Goal: Task Accomplishment & Management: Use online tool/utility

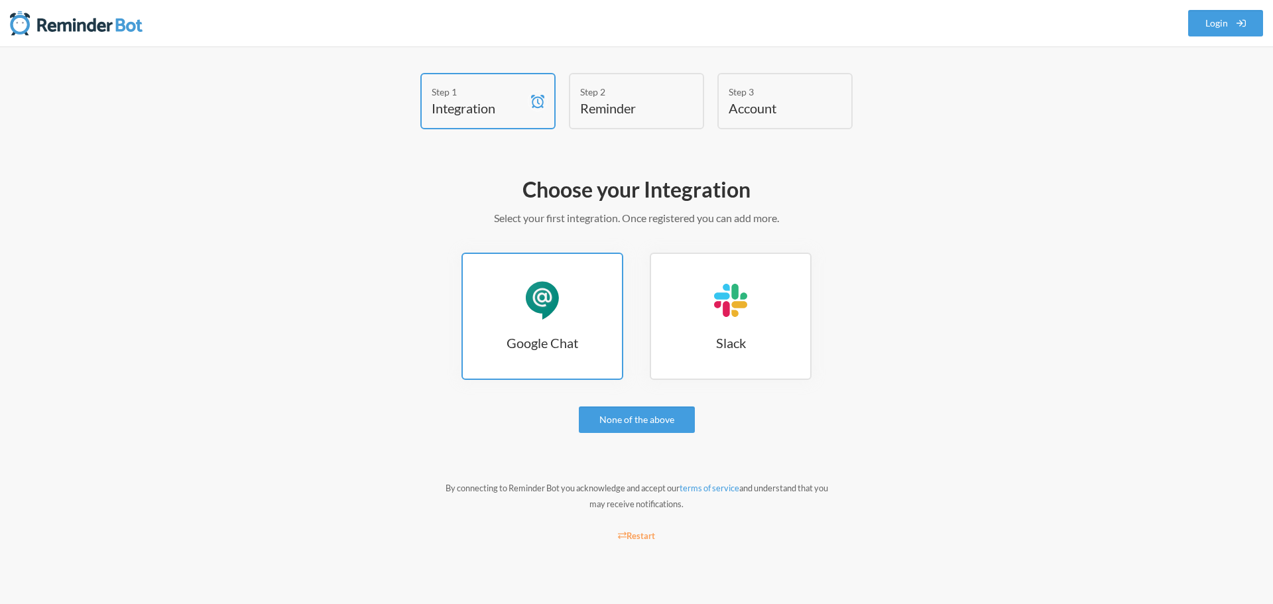
click at [496, 363] on link "Google Chat Google Chat" at bounding box center [542, 316] width 162 height 127
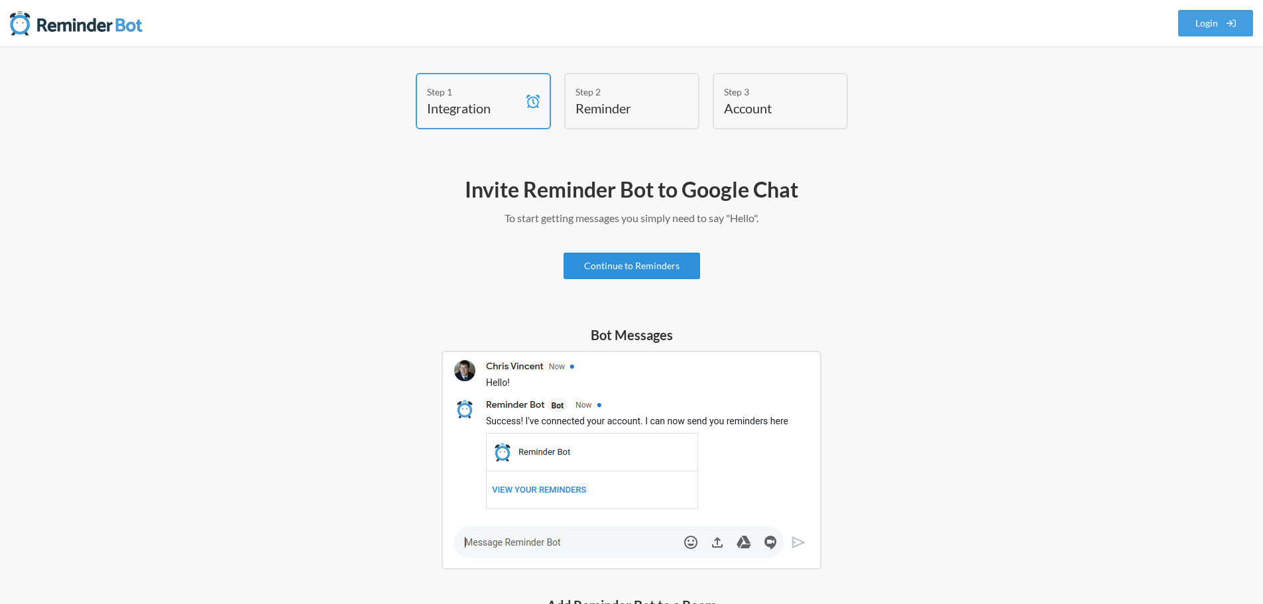
click at [644, 268] on link "Continue to Reminders" at bounding box center [631, 266] width 137 height 27
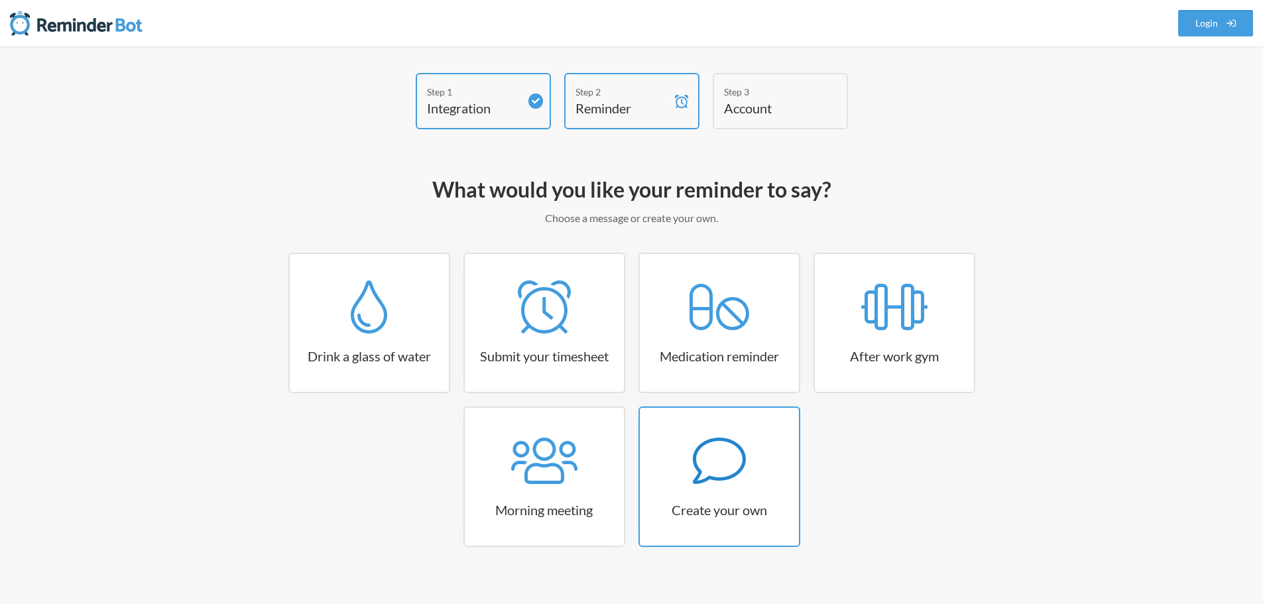
click at [714, 481] on icon at bounding box center [719, 460] width 53 height 53
select select "11:30:00"
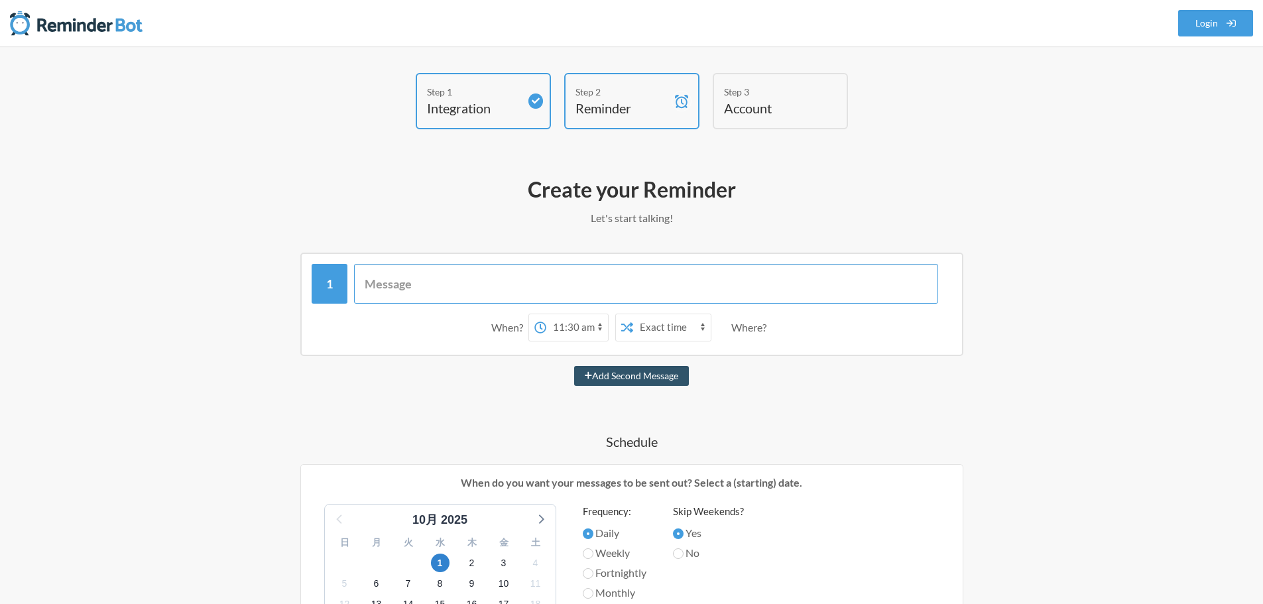
click at [490, 269] on input "text" at bounding box center [646, 284] width 584 height 40
click at [555, 339] on select "12:00 am 12:15 am 12:30 am 12:45 am 1:00 am 1:15 am 1:30 am 1:45 am 2:00 am 2:1…" at bounding box center [577, 327] width 62 height 27
click at [689, 322] on select "Exact time Random time" at bounding box center [672, 327] width 78 height 27
click at [787, 396] on div "When? 12:00 am 12:15 am 12:30 am 12:45 am 1:00 am 1:15 am 1:30 am 1:45 am 2:00 …" at bounding box center [631, 598] width 769 height 690
click at [687, 343] on div "When? 12:00 am 12:15 am 12:30 am 12:45 am 1:00 am 1:15 am 1:30 am 1:45 am 2:00 …" at bounding box center [632, 327] width 640 height 41
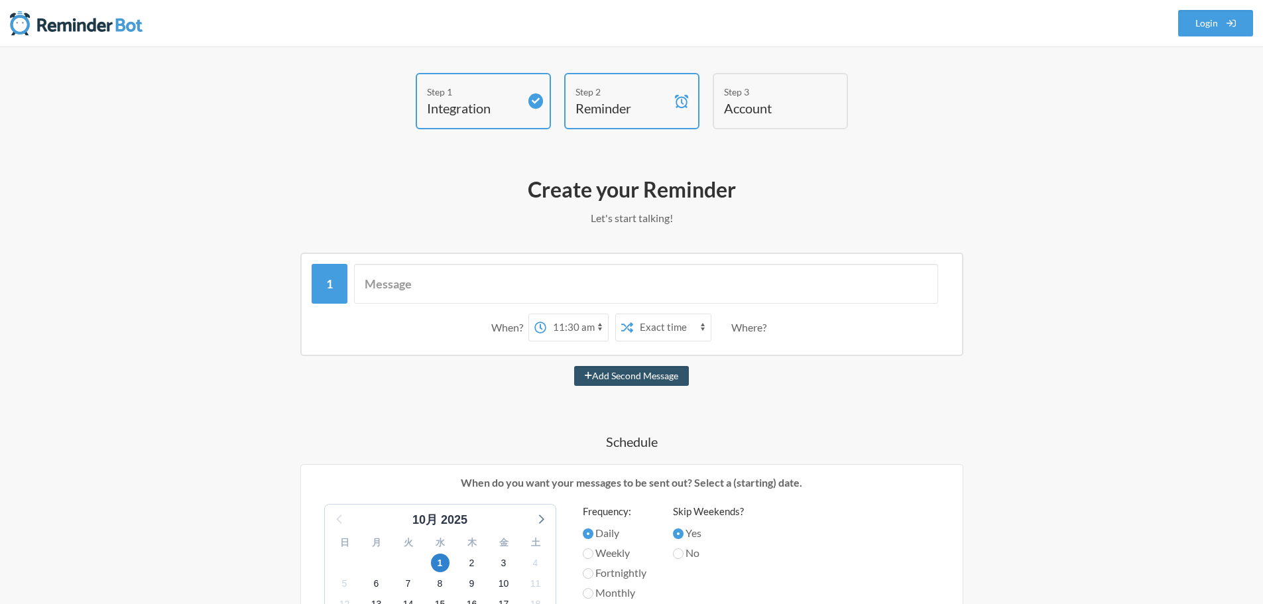
click at [731, 326] on div "Where?" at bounding box center [751, 328] width 40 height 28
click at [752, 329] on div "Where?" at bounding box center [751, 328] width 40 height 28
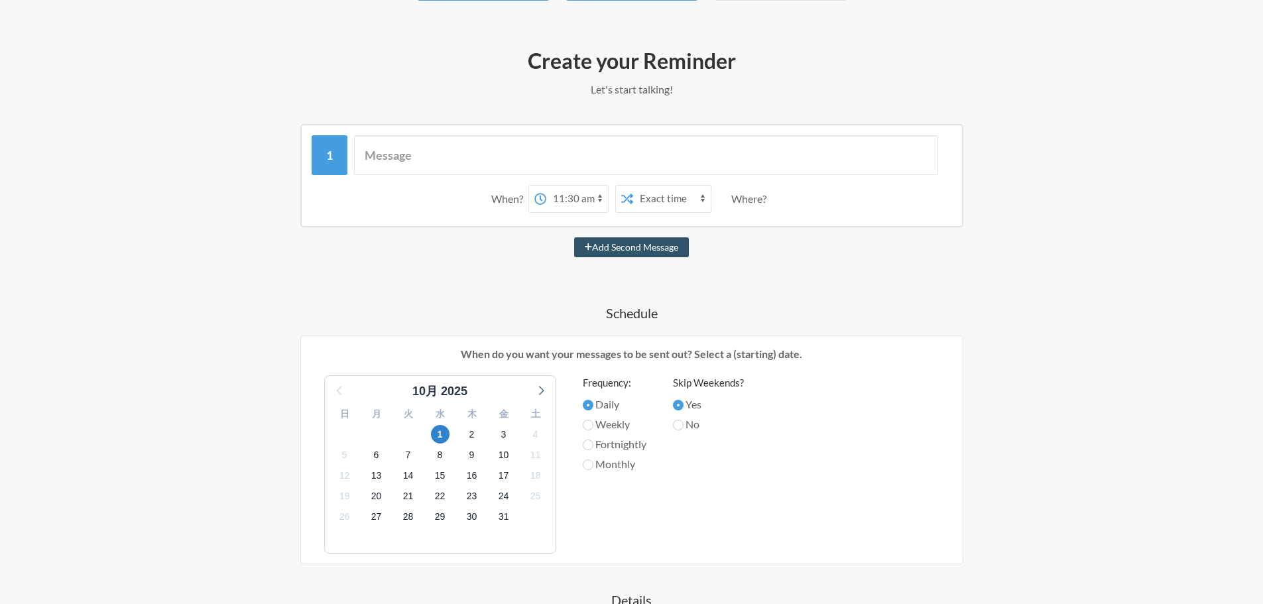
scroll to position [265, 0]
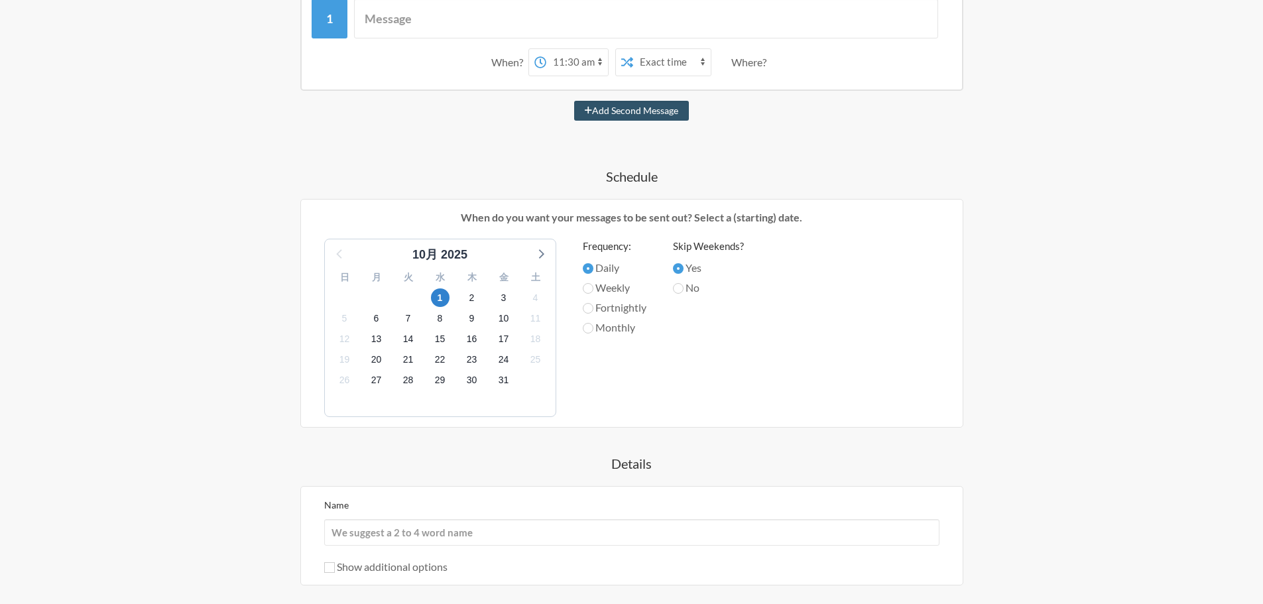
click at [605, 325] on label "Monthly" at bounding box center [615, 327] width 64 height 16
click at [593, 325] on input "Monthly" at bounding box center [588, 328] width 11 height 11
radio input "true"
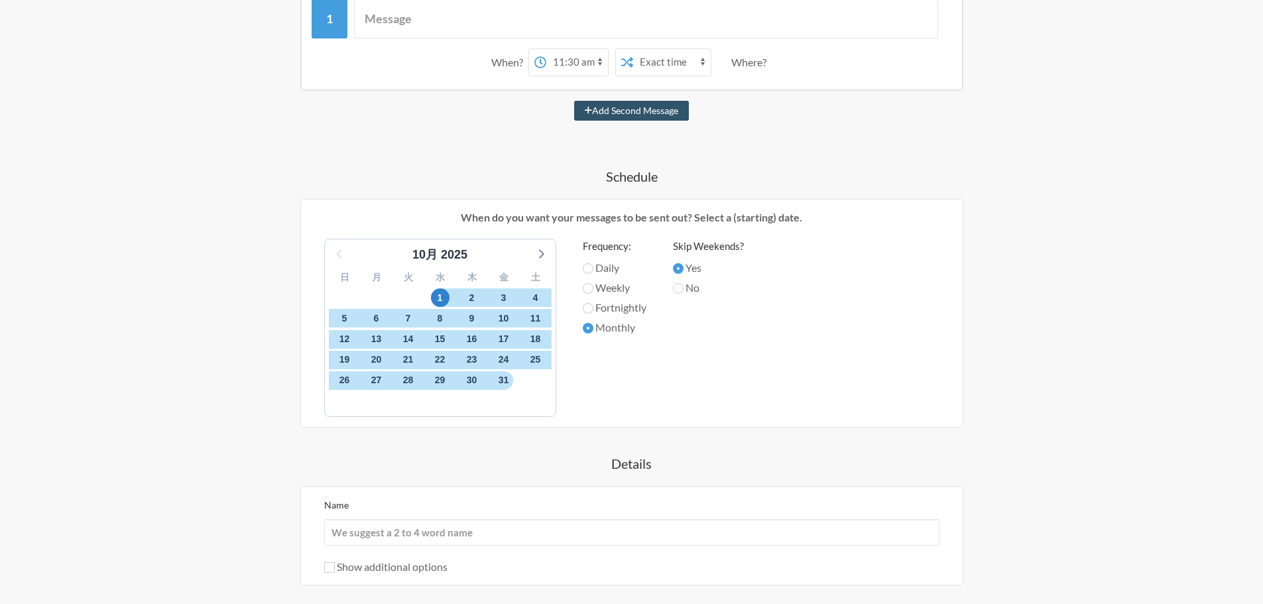
click at [689, 294] on label "No" at bounding box center [708, 288] width 71 height 16
click at [683, 294] on input "No" at bounding box center [678, 288] width 11 height 11
radio input "true"
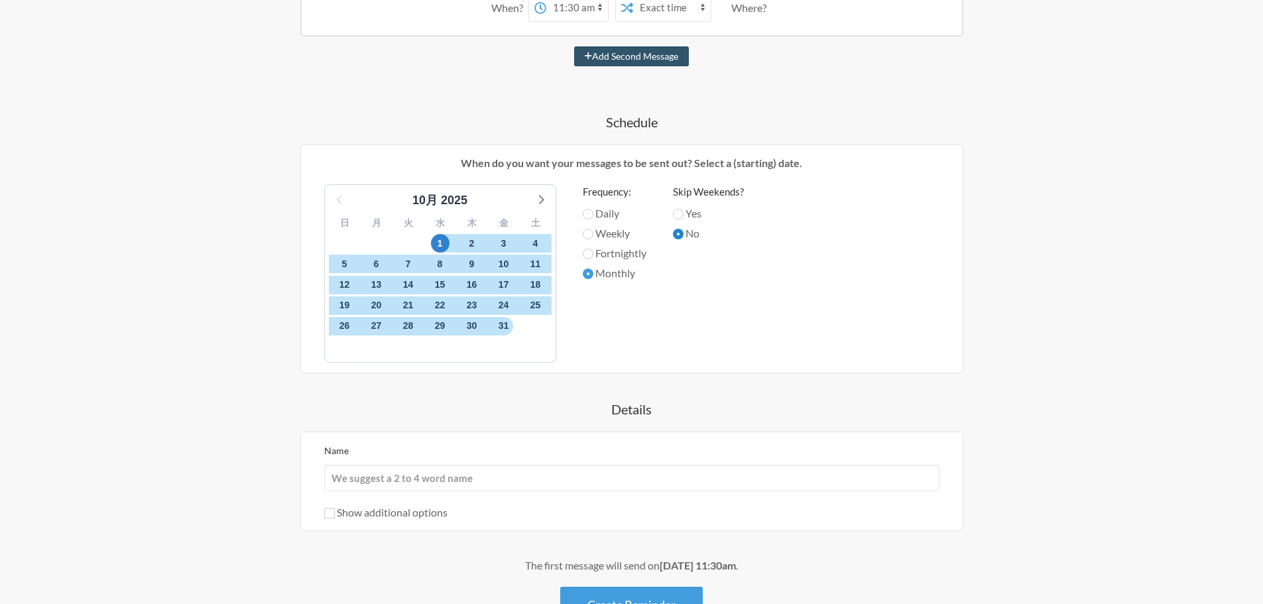
scroll to position [418, 0]
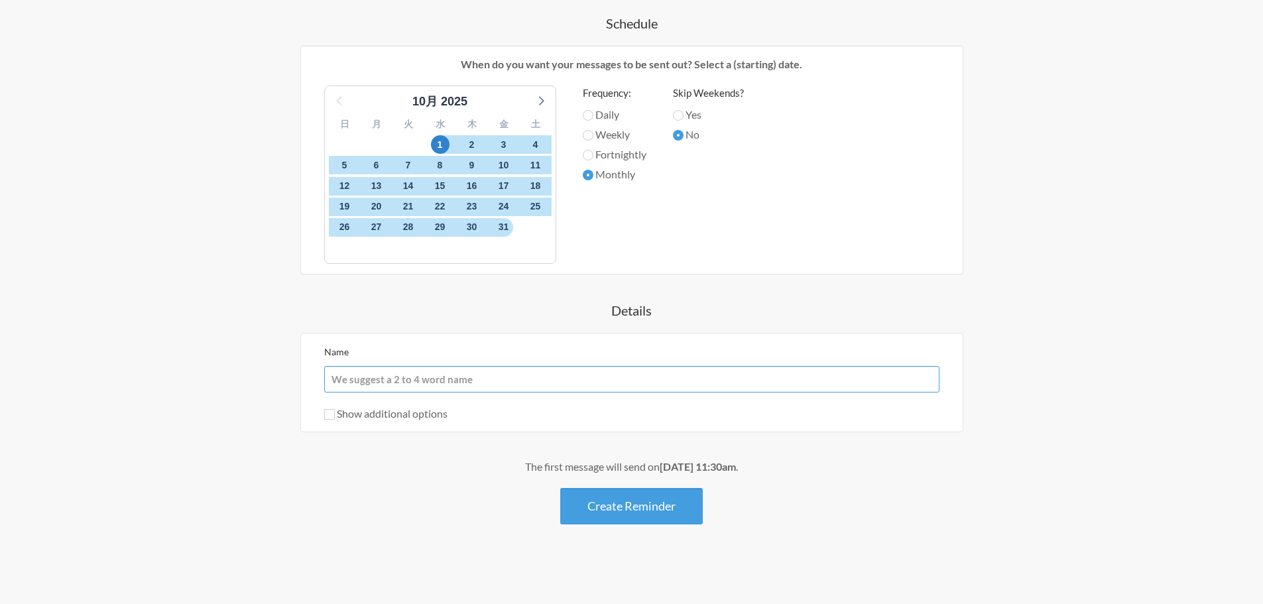
click at [572, 378] on input "Name" at bounding box center [631, 379] width 615 height 27
click at [559, 321] on div "When? 12:00 am 12:15 am 12:30 am 12:45 am 1:00 am 1:15 am 1:30 am 1:45 am 2:00 …" at bounding box center [631, 179] width 769 height 690
click at [506, 394] on div "Name Show additional options Hide this reminder from calendars Stop sending mes…" at bounding box center [631, 382] width 615 height 78
click at [499, 372] on input "Name" at bounding box center [631, 379] width 615 height 27
click at [497, 359] on div "Name" at bounding box center [631, 367] width 615 height 49
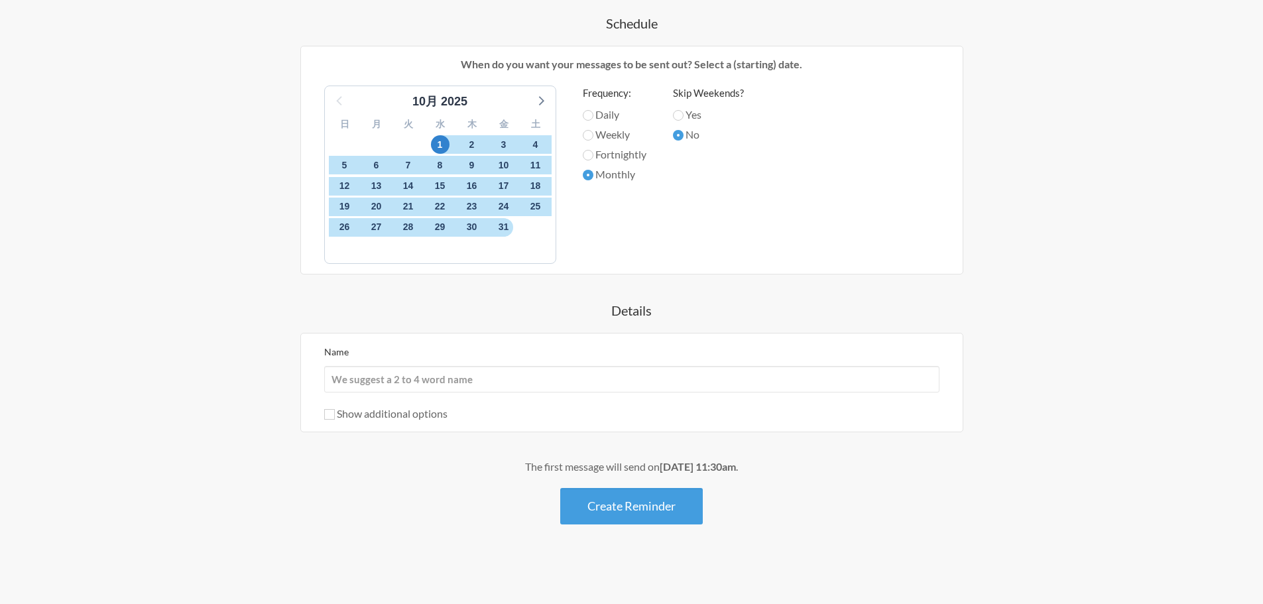
click at [429, 412] on label "Show additional options" at bounding box center [385, 413] width 123 height 13
click at [335, 412] on input "Show additional options" at bounding box center [329, 414] width 11 height 11
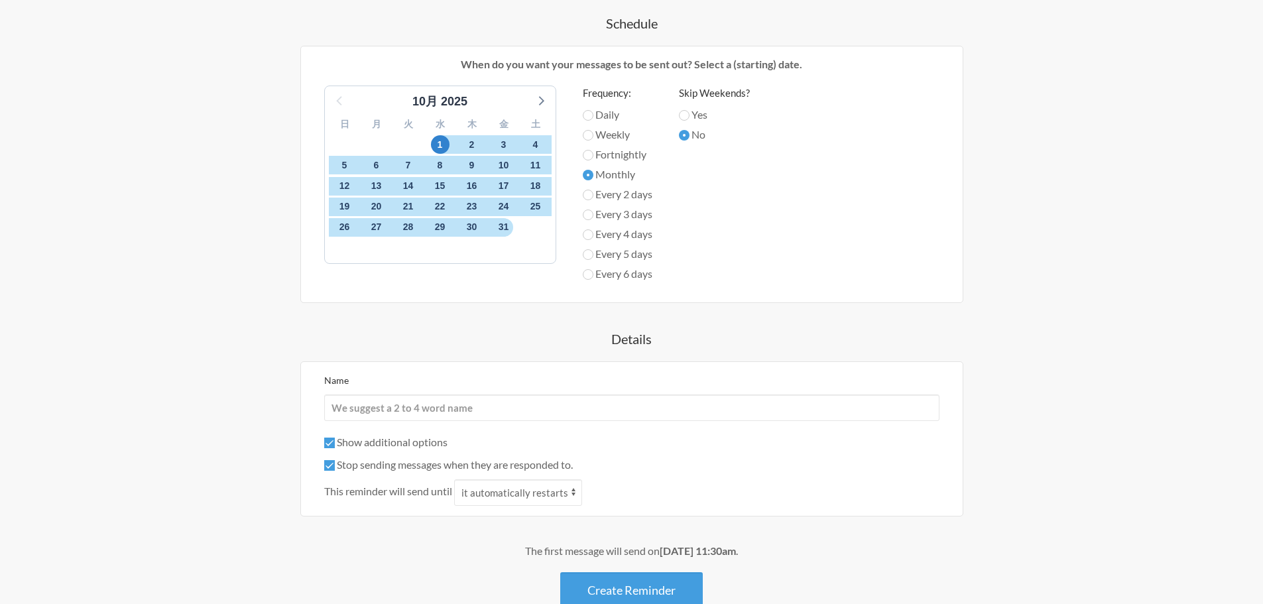
click at [424, 445] on label "Show additional options" at bounding box center [385, 441] width 123 height 13
click at [335, 445] on input "Show additional options" at bounding box center [329, 442] width 11 height 11
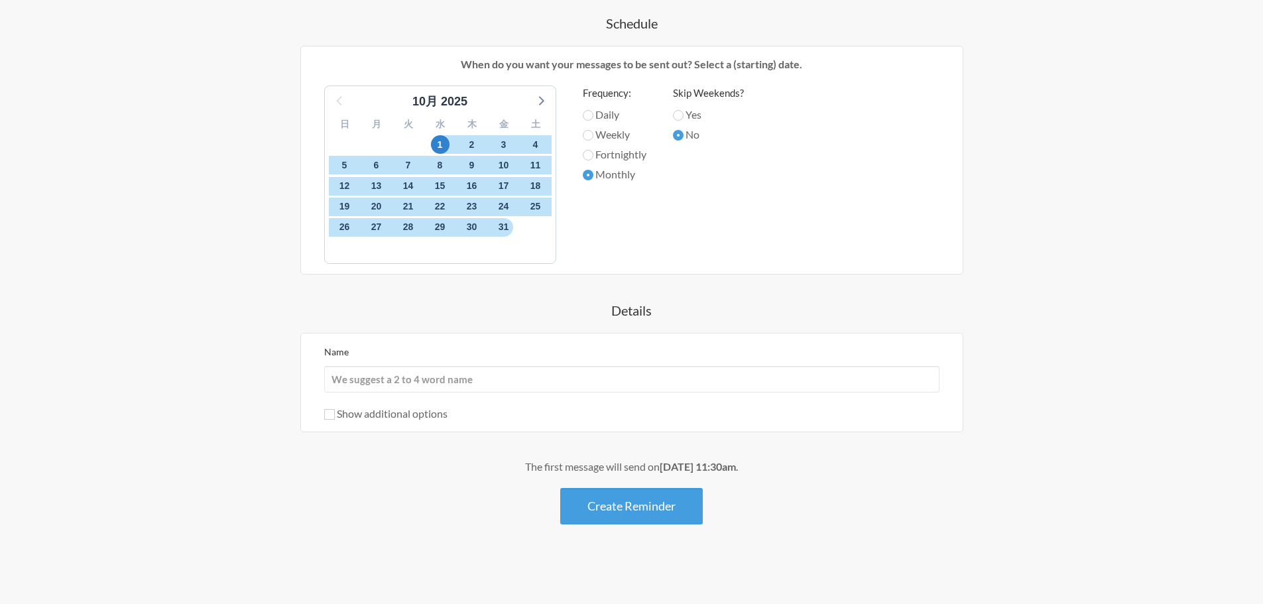
click at [422, 415] on label "Show additional options" at bounding box center [385, 413] width 123 height 13
click at [335, 415] on input "Show additional options" at bounding box center [329, 414] width 11 height 11
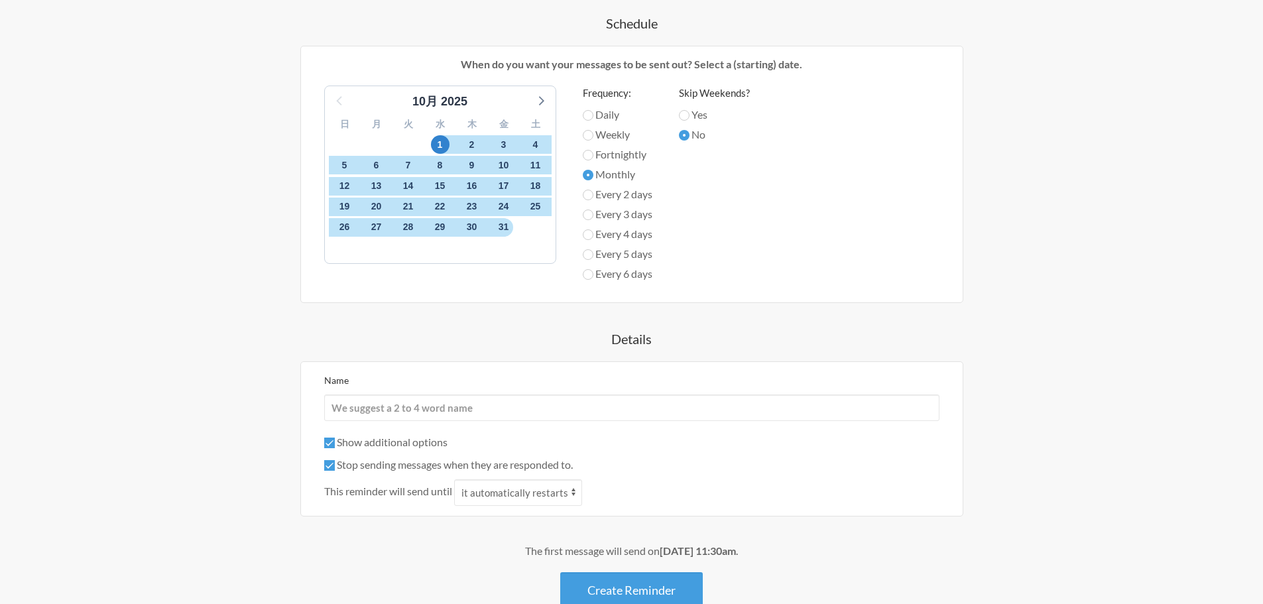
click at [421, 439] on label "Show additional options" at bounding box center [385, 441] width 123 height 13
click at [335, 439] on input "Show additional options" at bounding box center [329, 442] width 11 height 11
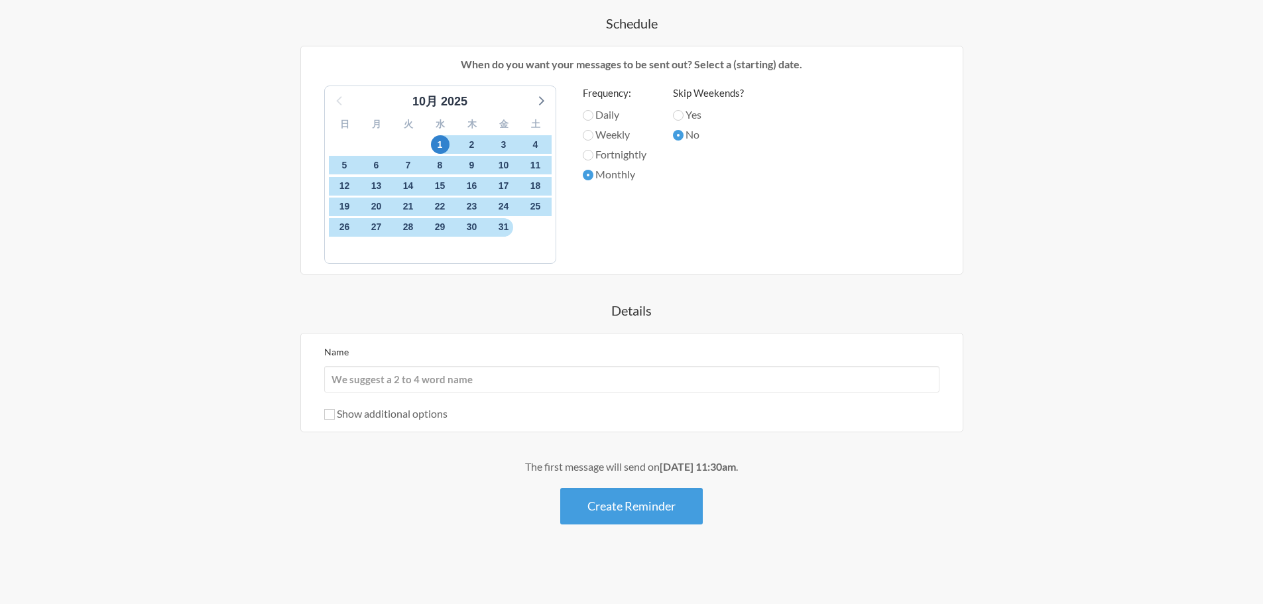
click at [418, 424] on div "Name Show additional options Hide this reminder from calendars Stop sending mes…" at bounding box center [631, 382] width 663 height 99
click at [416, 419] on div "Show additional options" at bounding box center [631, 414] width 615 height 16
click at [416, 418] on label "Show additional options" at bounding box center [385, 413] width 123 height 13
click at [335, 418] on input "Show additional options" at bounding box center [329, 414] width 11 height 11
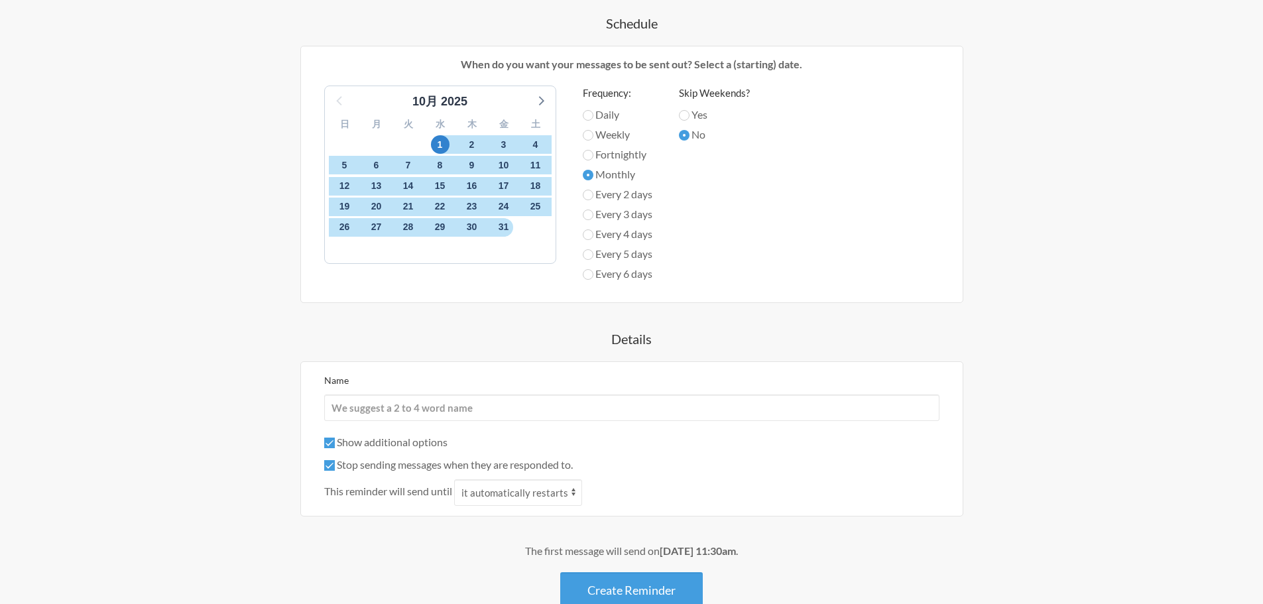
click at [397, 438] on label "Show additional options" at bounding box center [385, 441] width 123 height 13
click at [335, 438] on input "Show additional options" at bounding box center [329, 442] width 11 height 11
checkbox input "false"
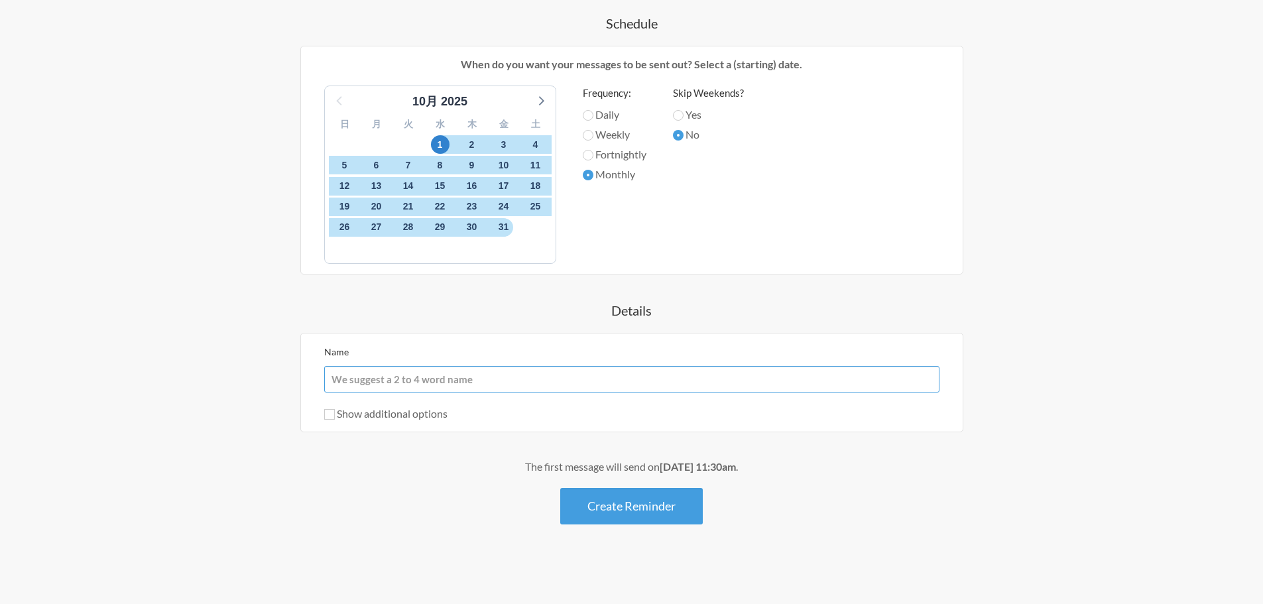
click at [403, 372] on input "Name" at bounding box center [631, 379] width 615 height 27
type input "月初業"
